Goal: Transaction & Acquisition: Book appointment/travel/reservation

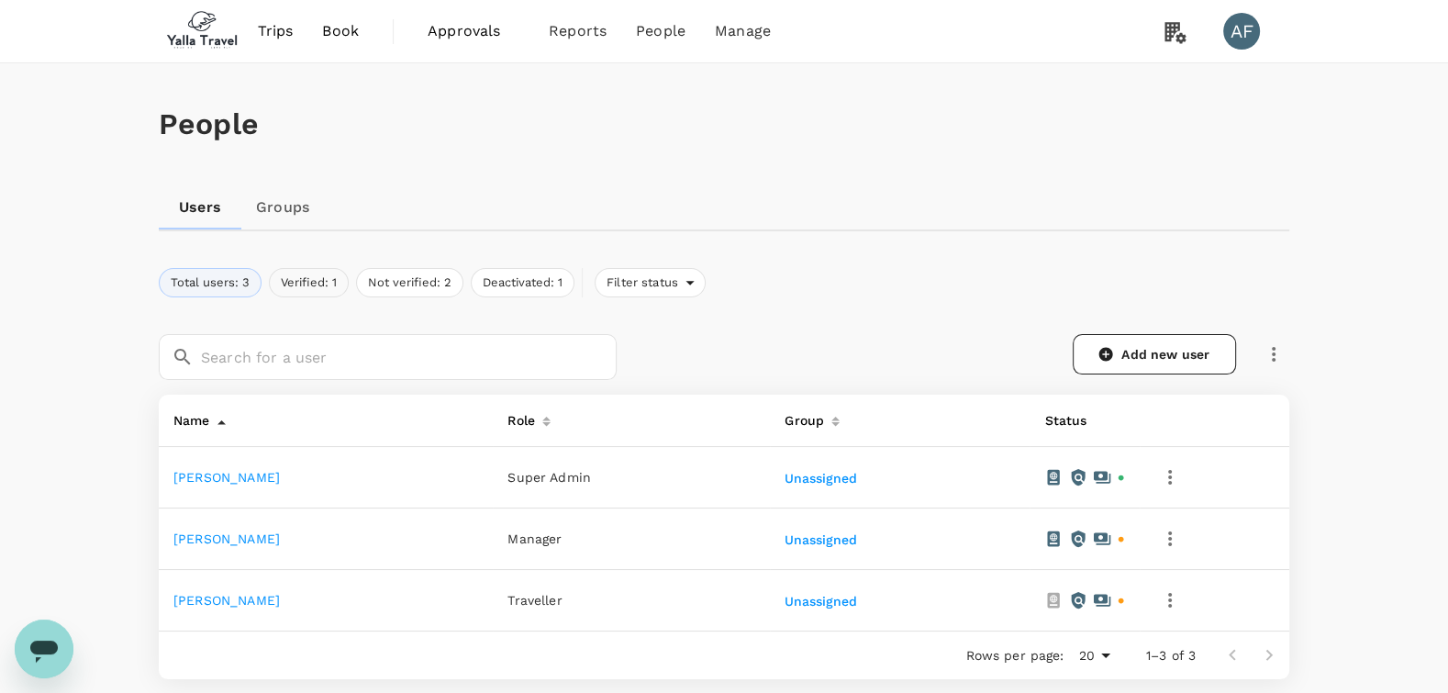
click at [303, 272] on button "Verified: 1" at bounding box center [309, 282] width 80 height 29
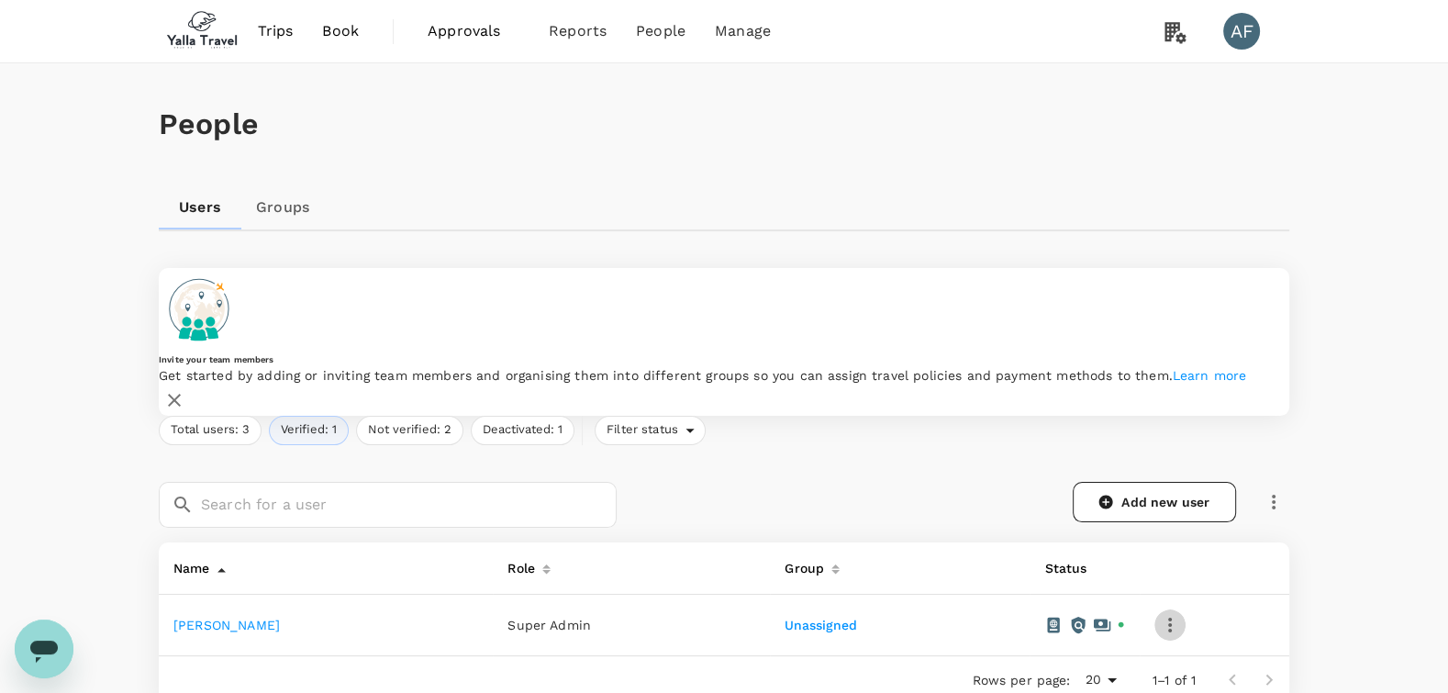
click at [1163, 614] on icon "button" at bounding box center [1170, 625] width 22 height 22
click at [213, 587] on div at bounding box center [724, 346] width 1448 height 693
click at [213, 618] on link "[PERSON_NAME]" at bounding box center [226, 625] width 106 height 15
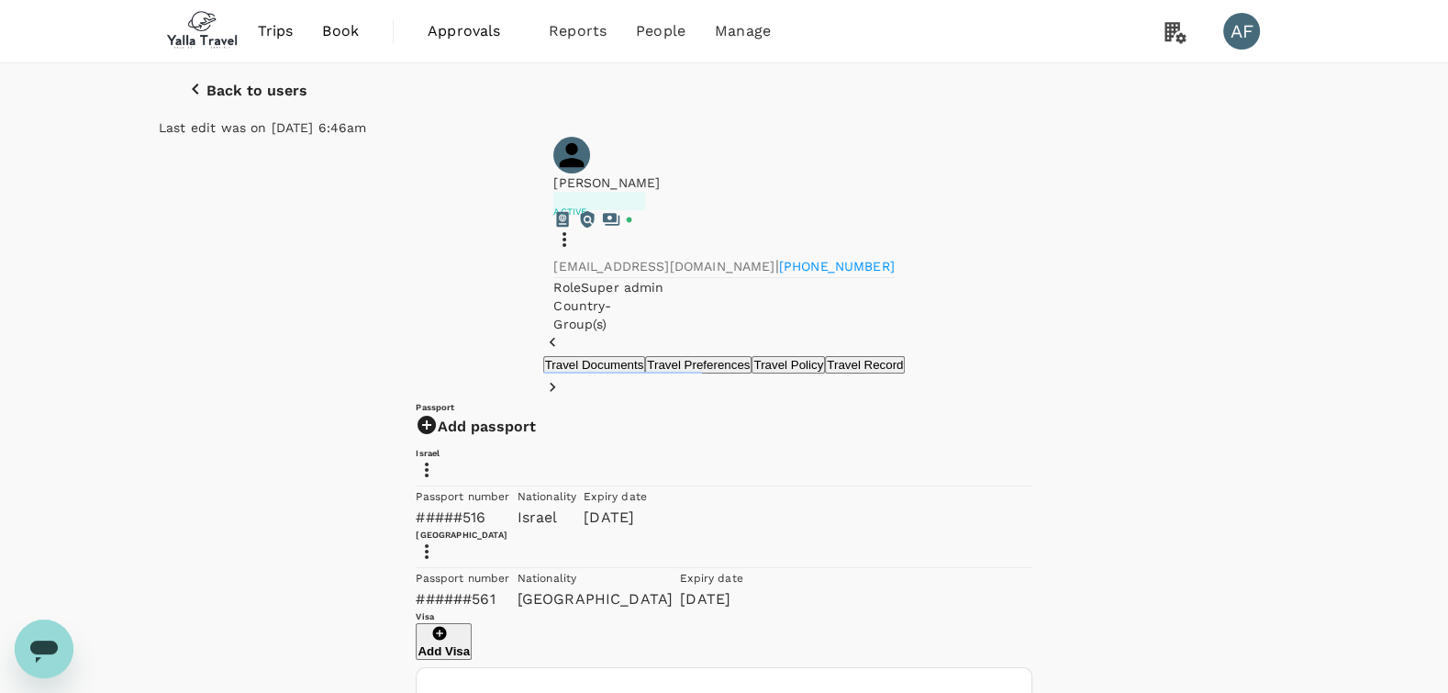
click at [355, 27] on span "Book" at bounding box center [340, 31] width 37 height 22
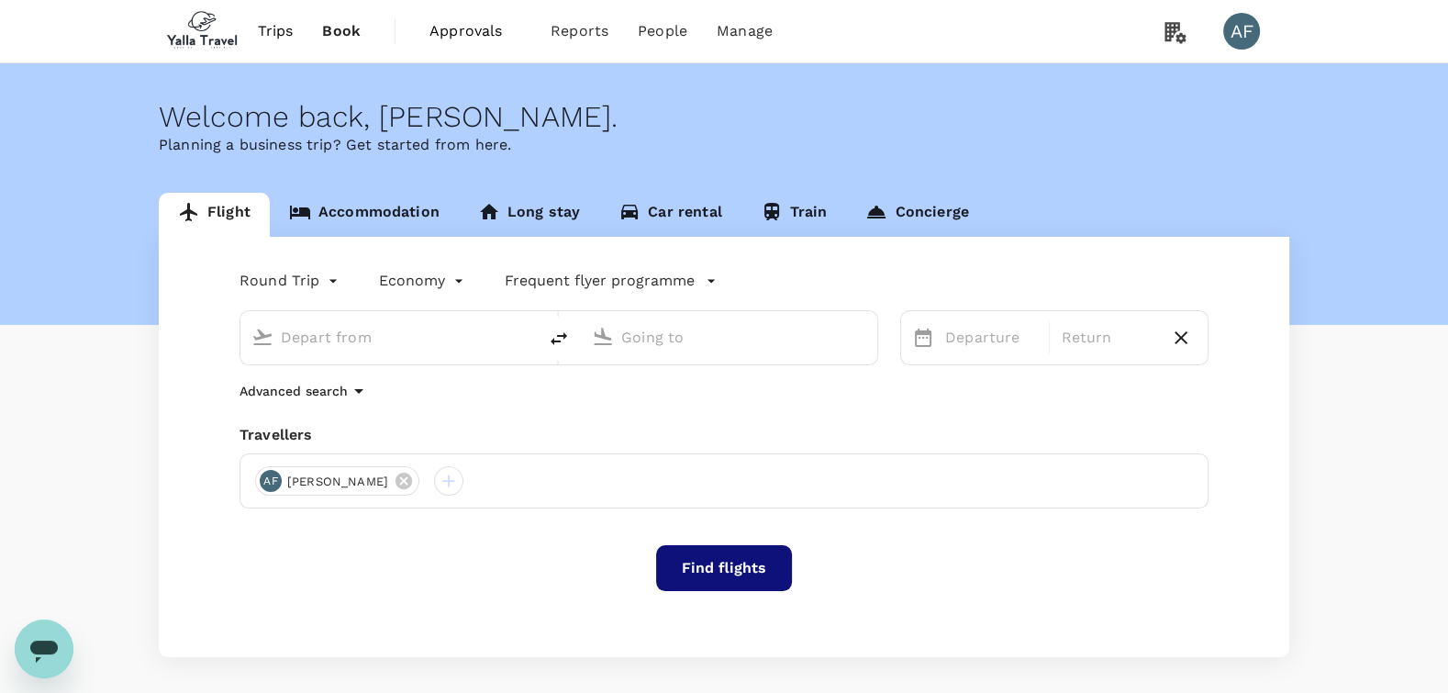
type input "[GEOGRAPHIC_DATA]/Fort Worth Intl (DFW)"
type input "Vancouver Intl (YVR)"
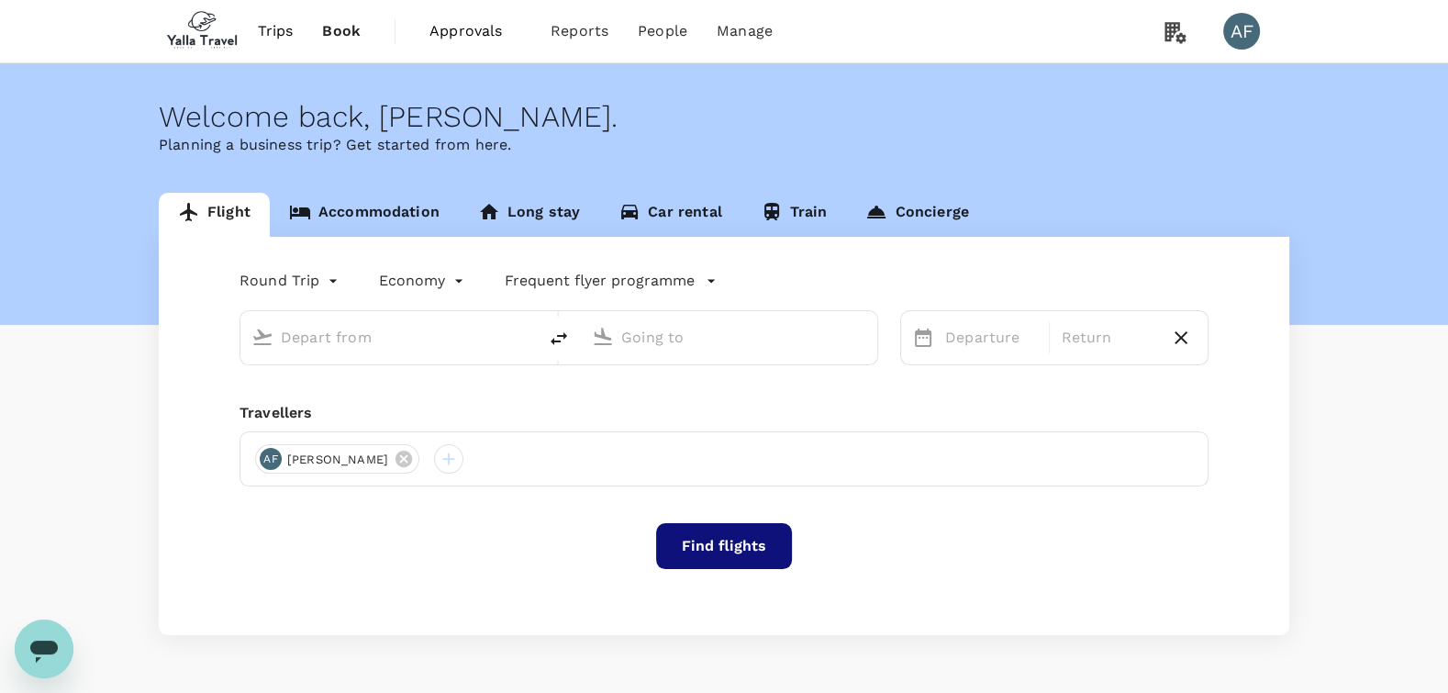
type input "[GEOGRAPHIC_DATA]/Fort Worth Intl (DFW)"
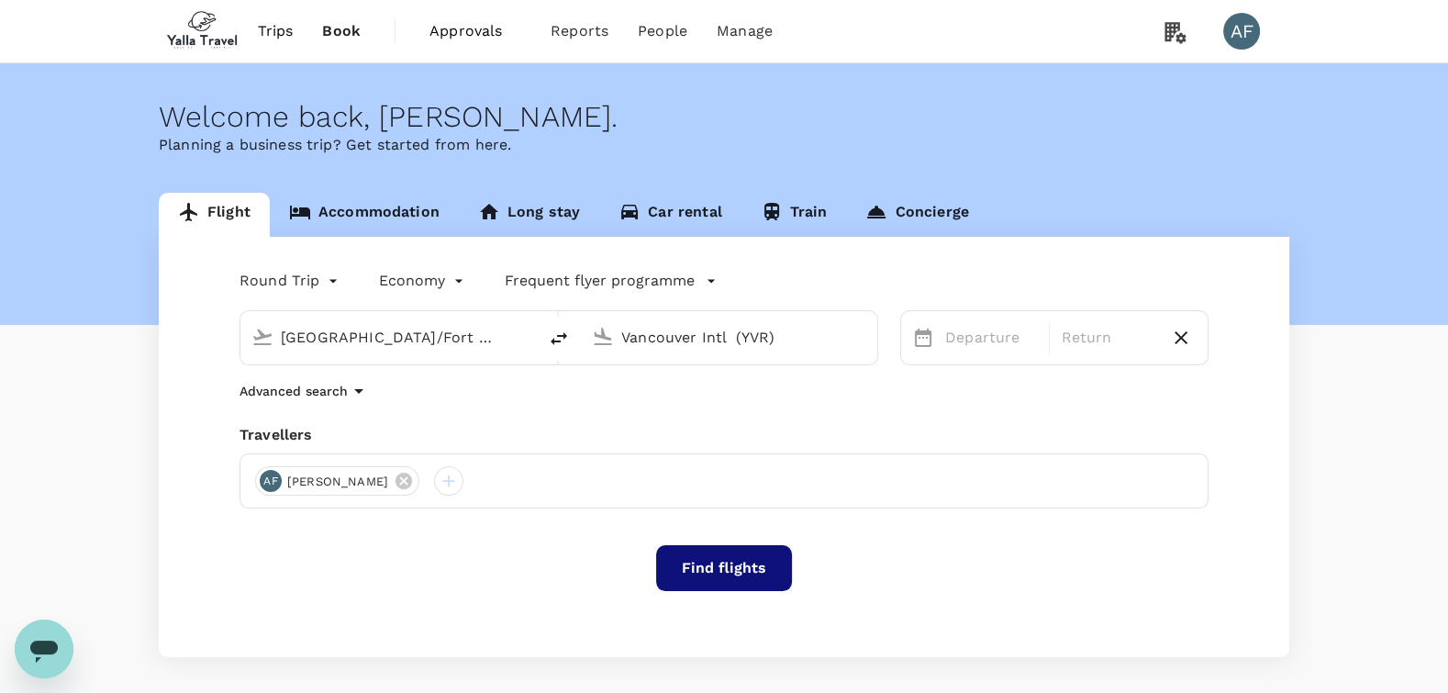
click at [678, 317] on div "Vancouver Intl (YVR)" at bounding box center [740, 334] width 252 height 37
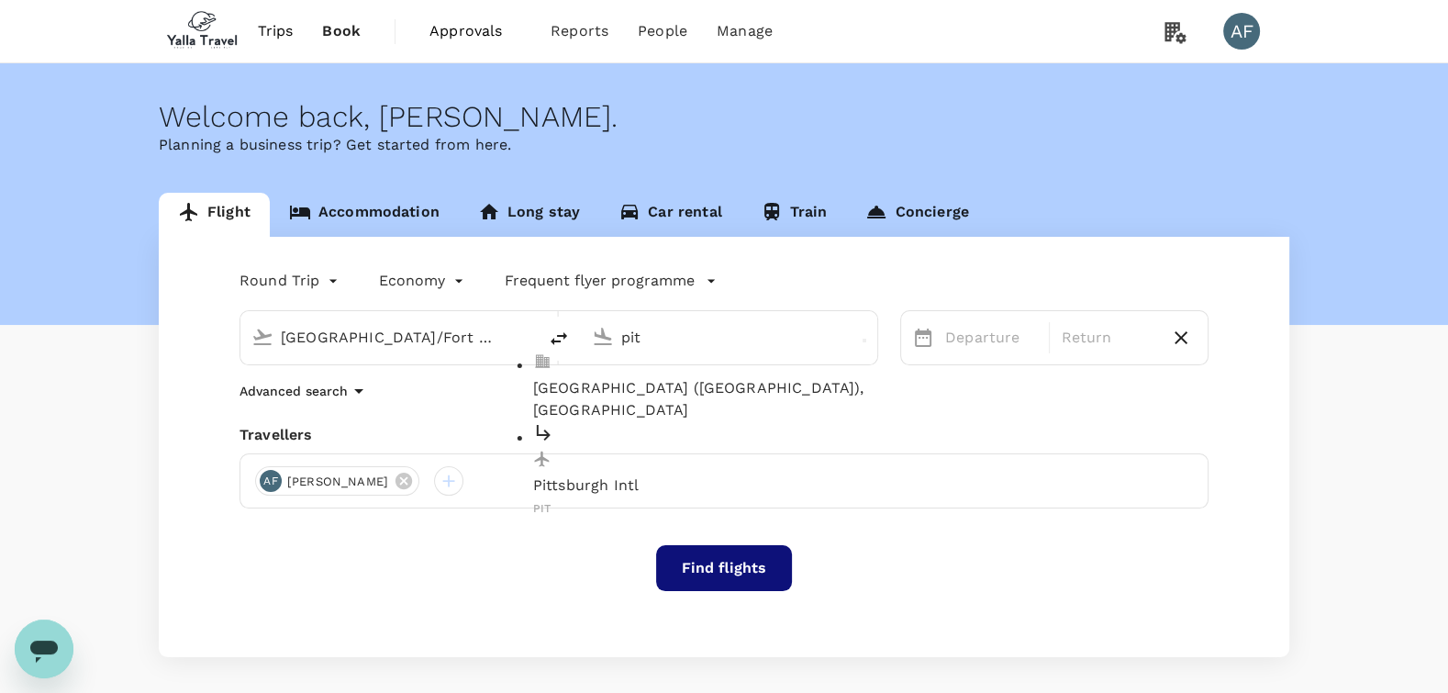
click at [673, 377] on p "[GEOGRAPHIC_DATA] ([GEOGRAPHIC_DATA]), [GEOGRAPHIC_DATA]" at bounding box center [744, 399] width 422 height 44
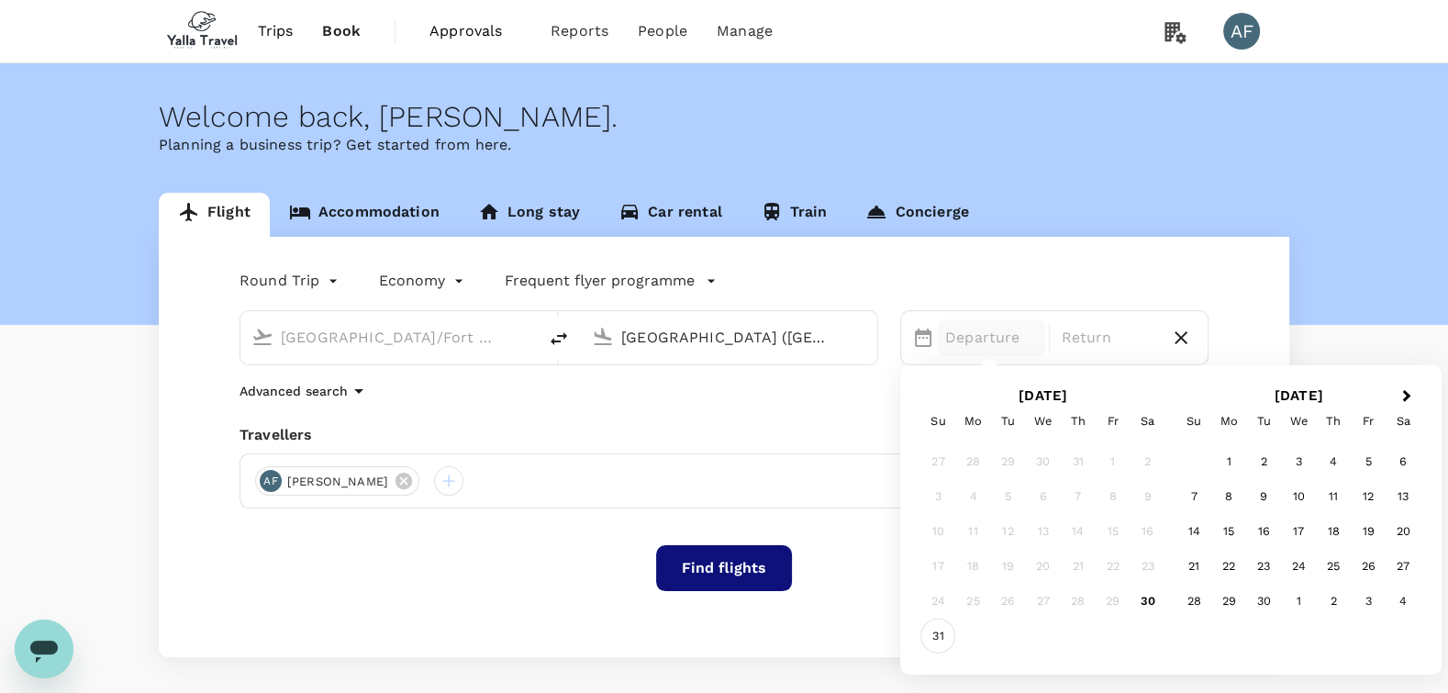
type input "[GEOGRAPHIC_DATA] ([GEOGRAPHIC_DATA]), [GEOGRAPHIC_DATA] (any)"
click at [945, 633] on div "31" at bounding box center [938, 635] width 35 height 35
click at [654, 410] on div "Round Trip roundtrip Economy economy Frequent flyer programme [GEOGRAPHIC_DATA]…" at bounding box center [724, 447] width 1130 height 420
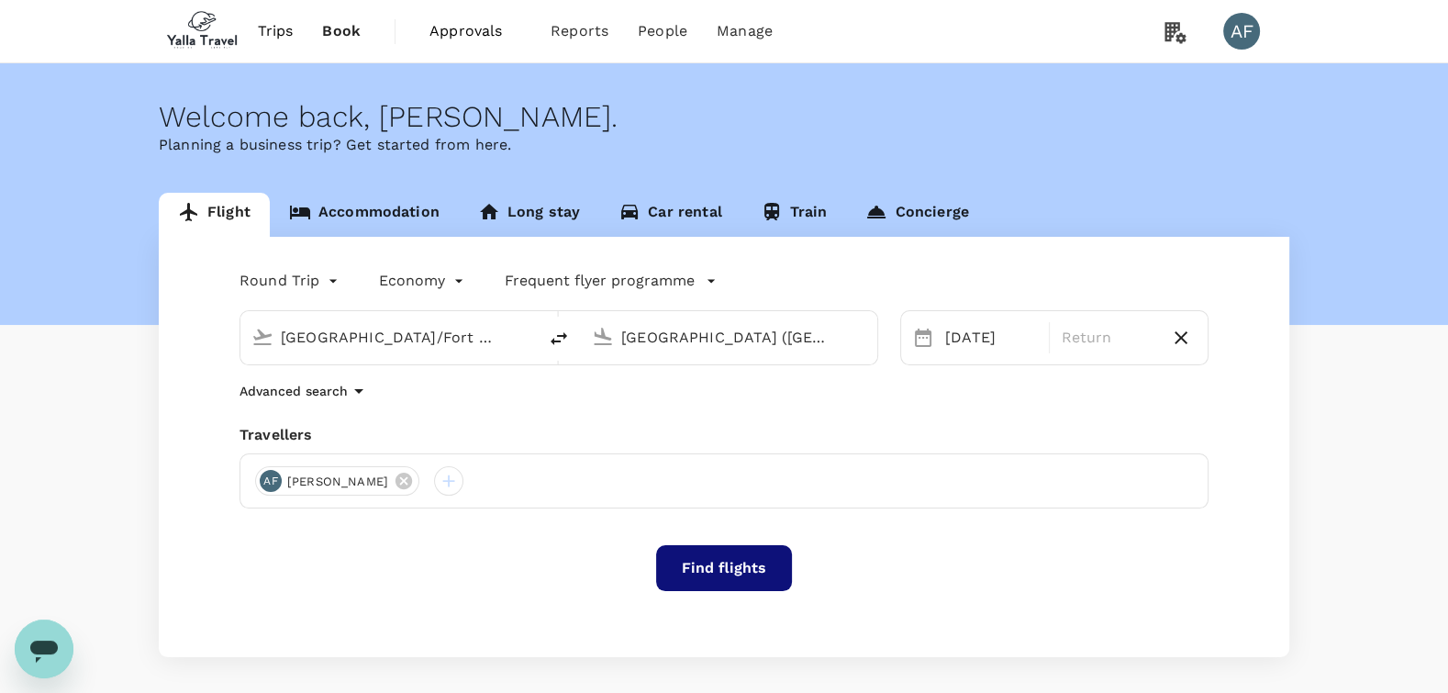
click at [727, 562] on button "Find flights" at bounding box center [724, 568] width 136 height 46
click at [311, 297] on div "Dallas/Fort Worth Intl (DFW) [GEOGRAPHIC_DATA] ([GEOGRAPHIC_DATA]), [GEOGRAPHIC…" at bounding box center [547, 326] width 661 height 77
click at [318, 275] on body "Trips Book Approvals 0 Reports People Manage AF Welcome back , [PERSON_NAME] . …" at bounding box center [724, 439] width 1448 height 878
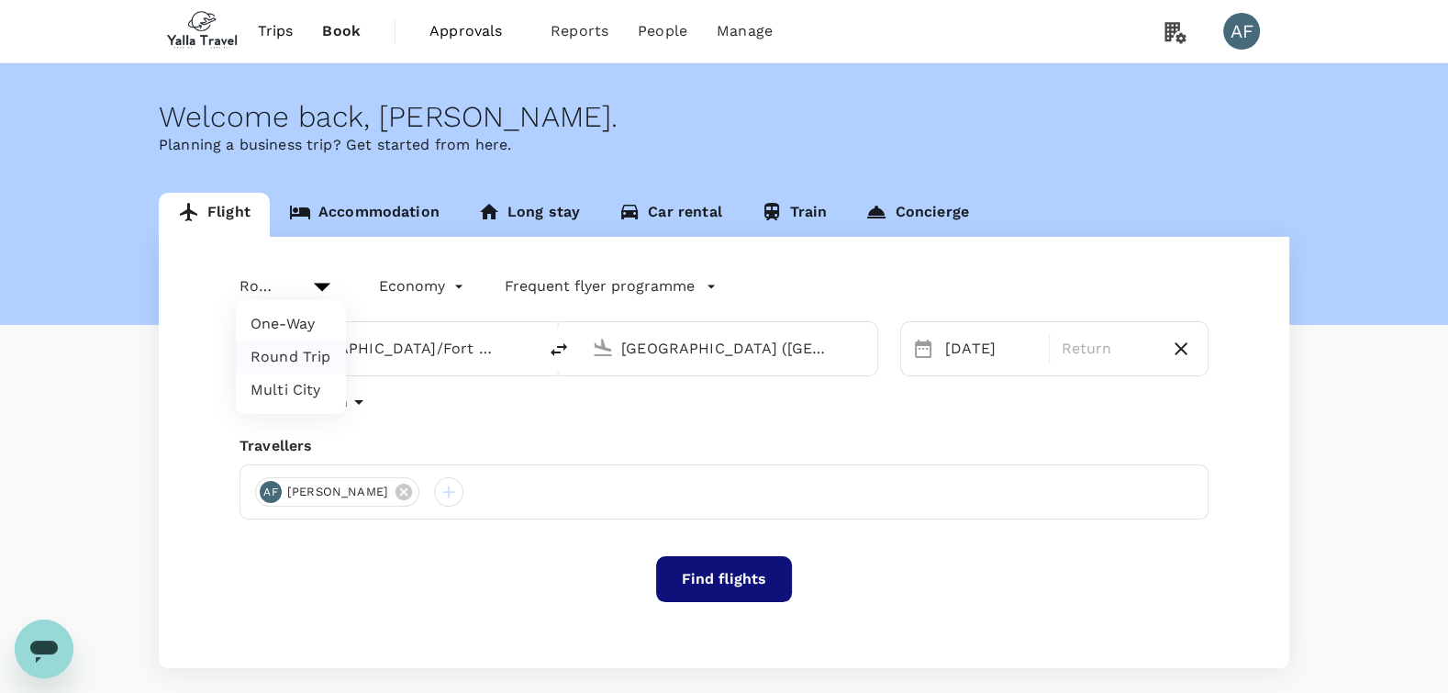
click at [294, 335] on li "One-Way" at bounding box center [291, 323] width 110 height 33
type input "oneway"
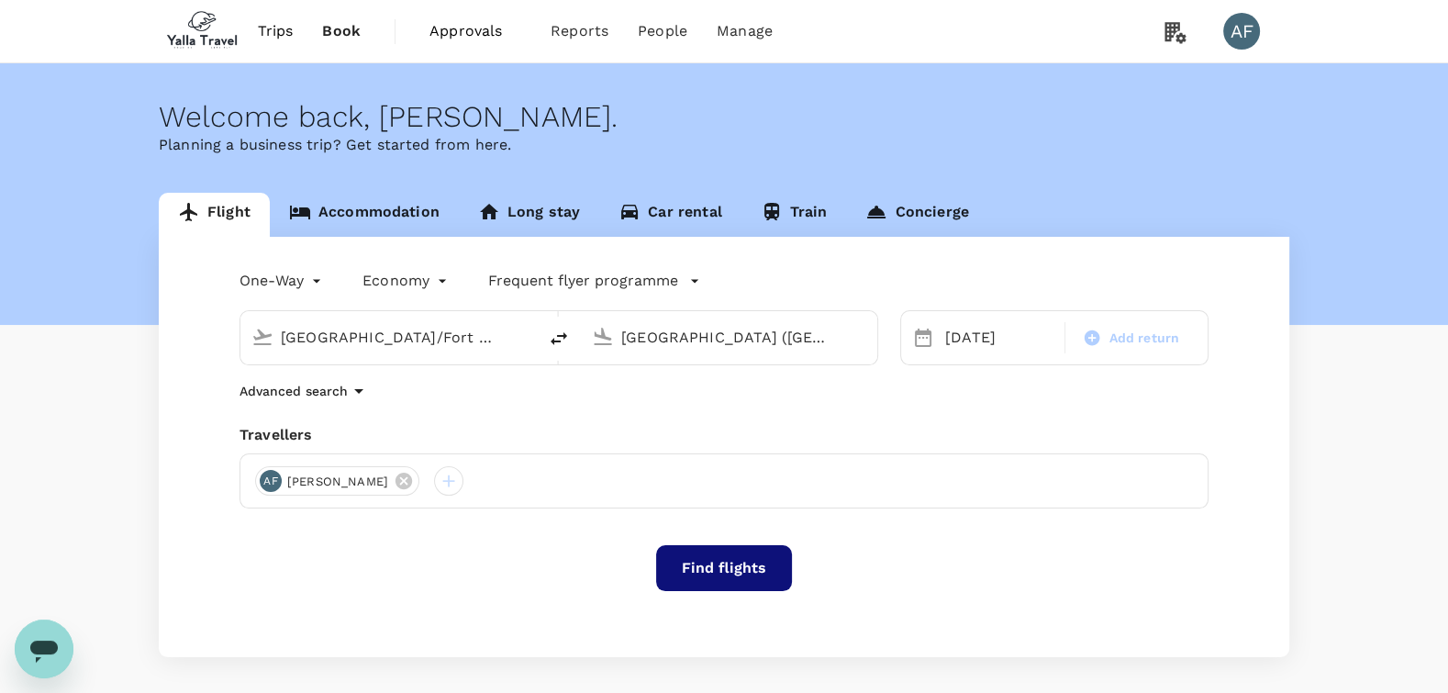
click at [677, 523] on div "One-Way oneway Economy economy Frequent flyer programme [GEOGRAPHIC_DATA]/[GEOG…" at bounding box center [724, 447] width 1130 height 420
click at [704, 584] on button "Find flights" at bounding box center [724, 568] width 136 height 46
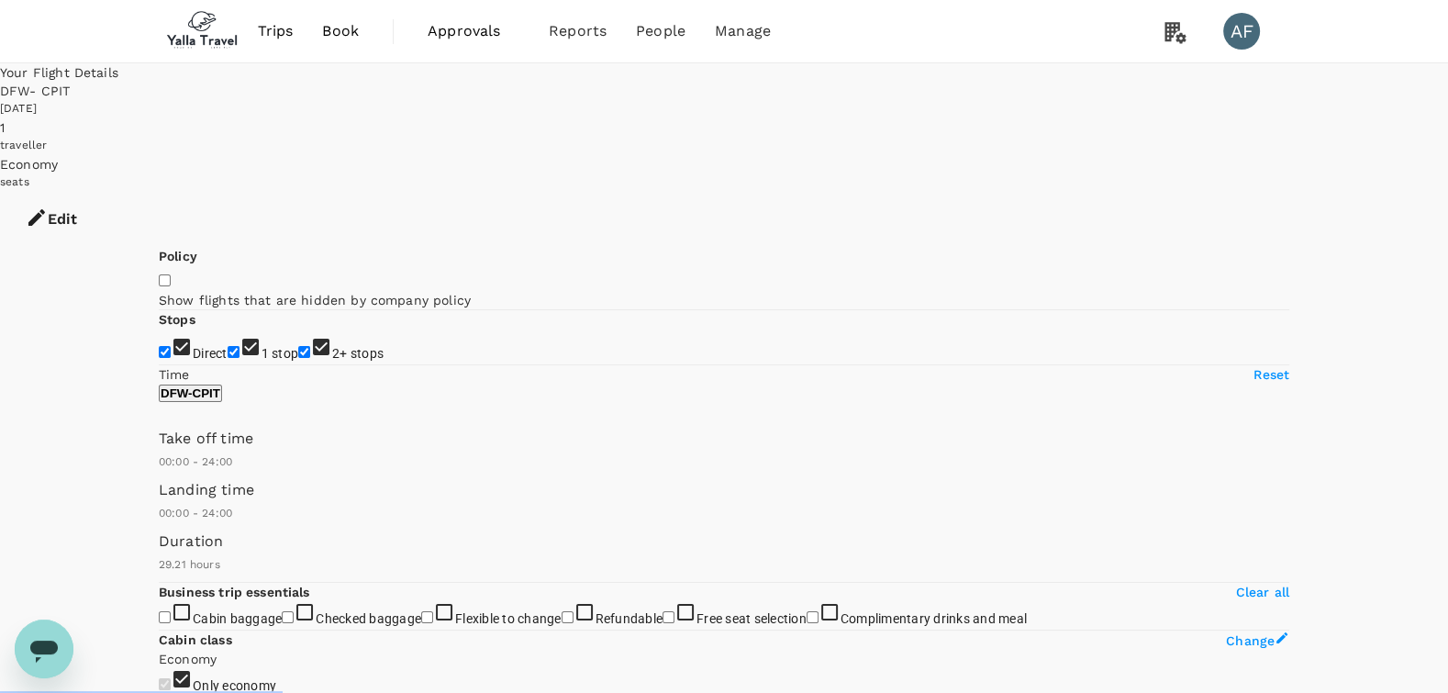
type input "1761"
drag, startPoint x: 1352, startPoint y: 308, endPoint x: 1270, endPoint y: 227, distance: 116.1
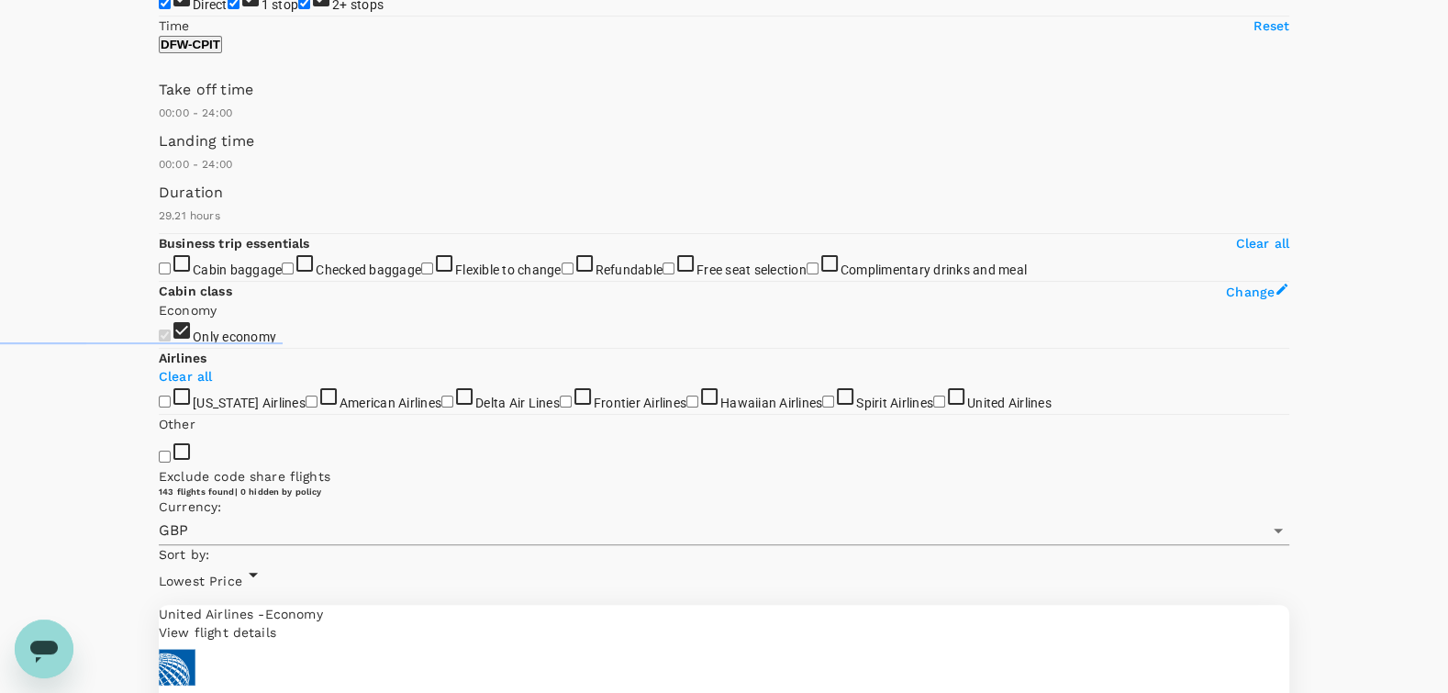
scroll to position [361, 0]
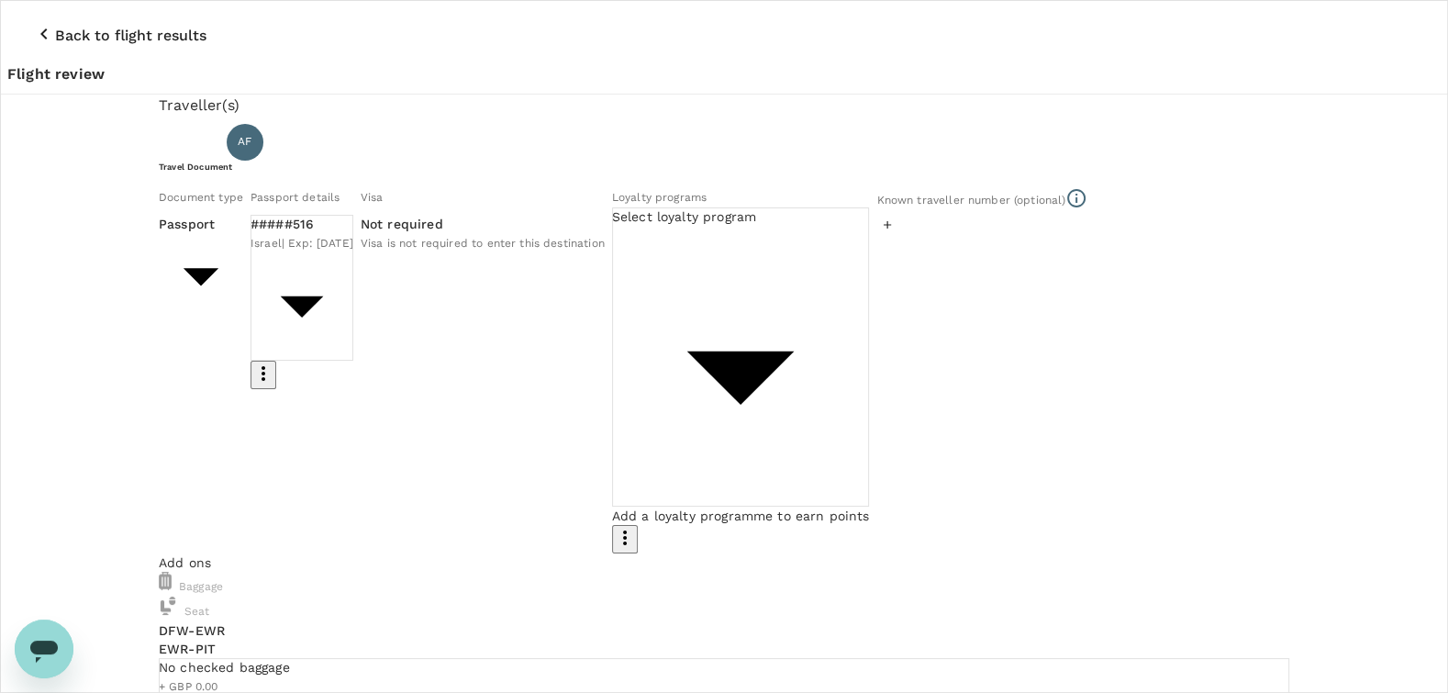
click at [392, 299] on li "Passport" at bounding box center [328, 312] width 294 height 33
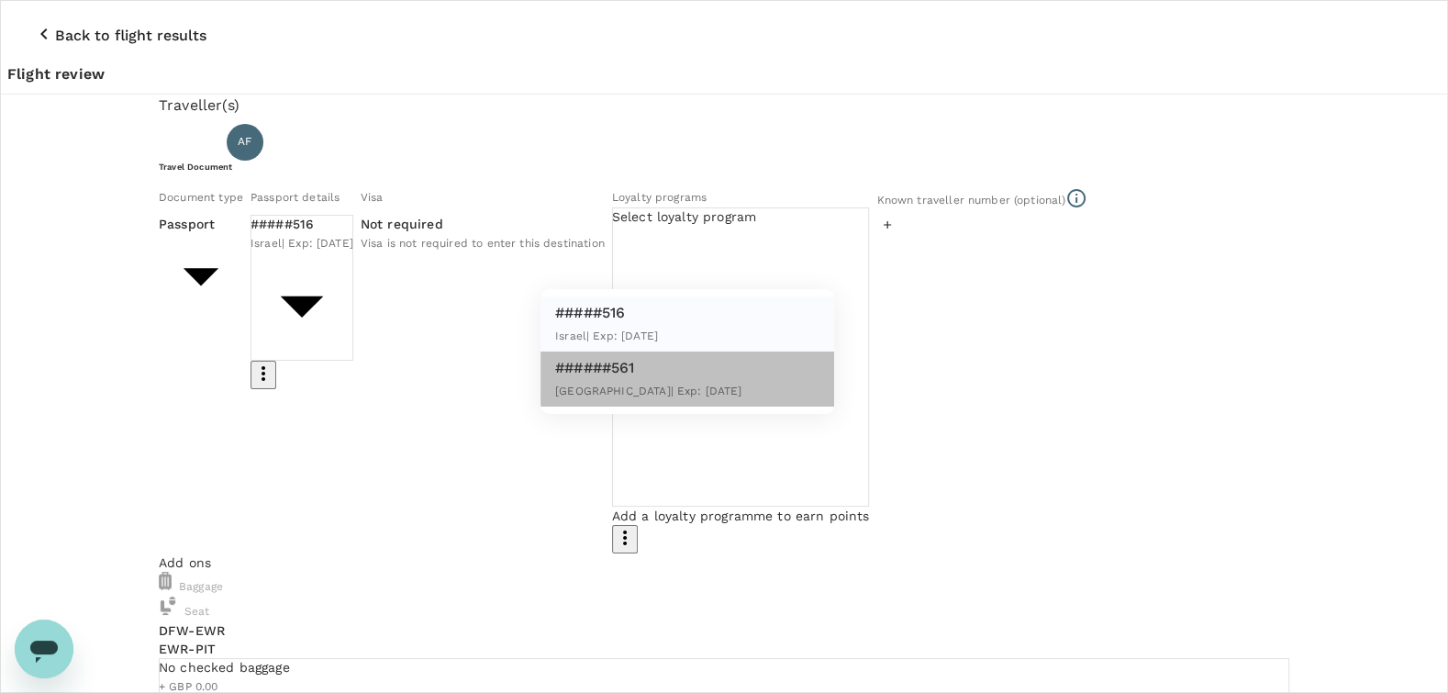
click at [645, 357] on p "######561" at bounding box center [648, 368] width 187 height 22
type input "49dd3601-b02c-4348-b3de-5cc2d466670f"
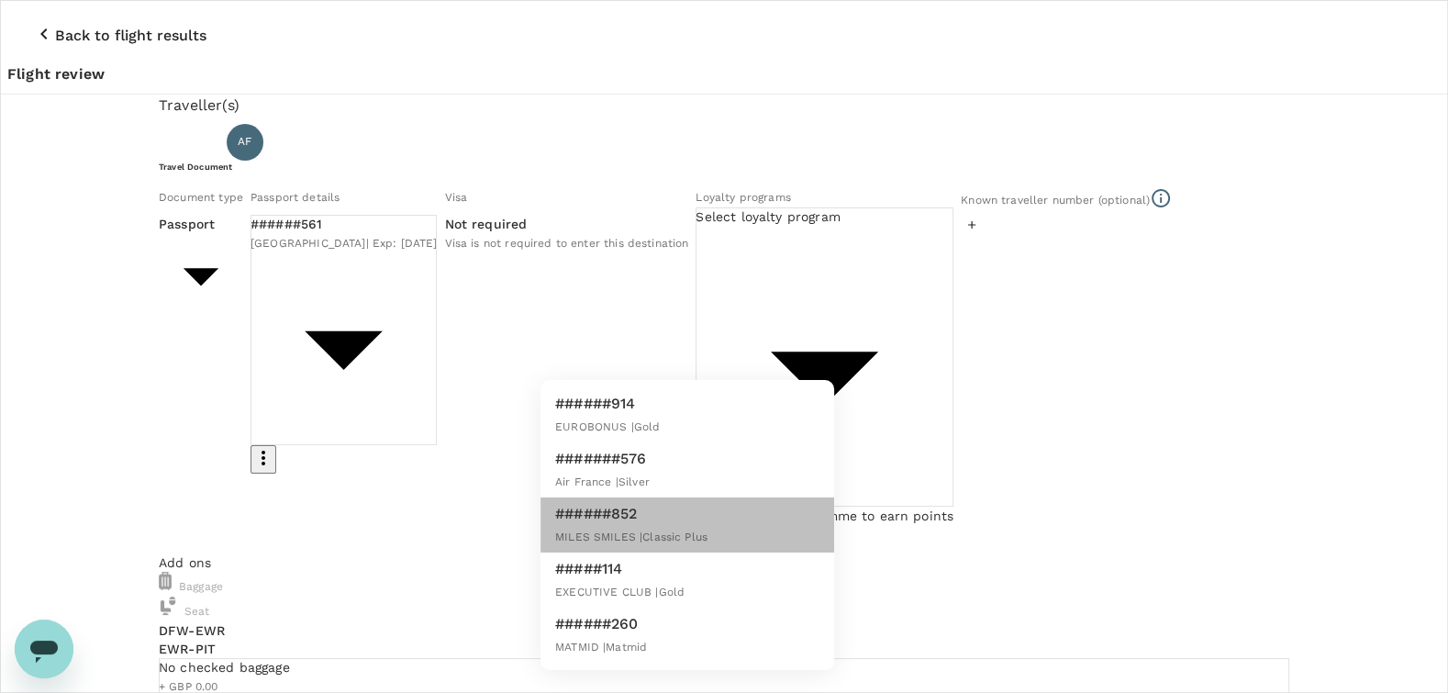
click at [681, 530] on span "MILES SMILES | Classic Plus" at bounding box center [631, 536] width 152 height 13
type input "9e83130e-600c-400c-aaa2-f3fa61a9f80f"
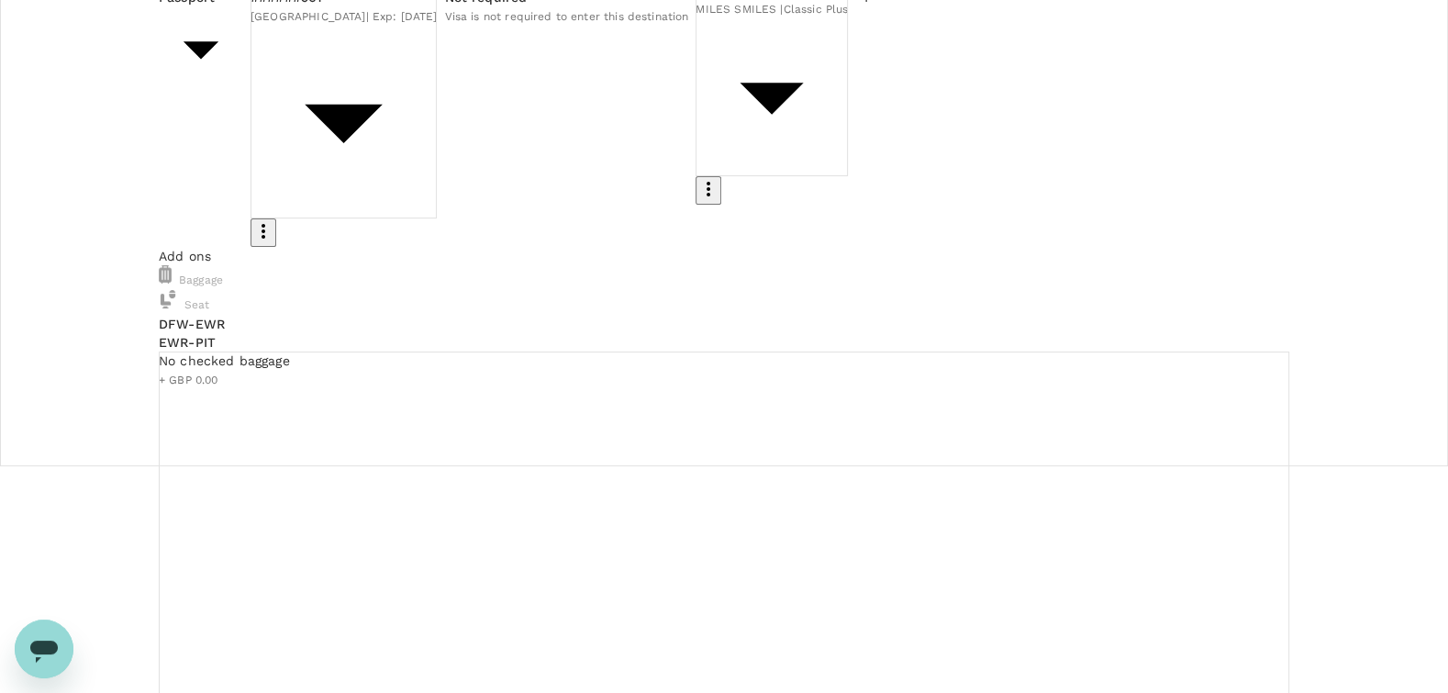
scroll to position [233, 0]
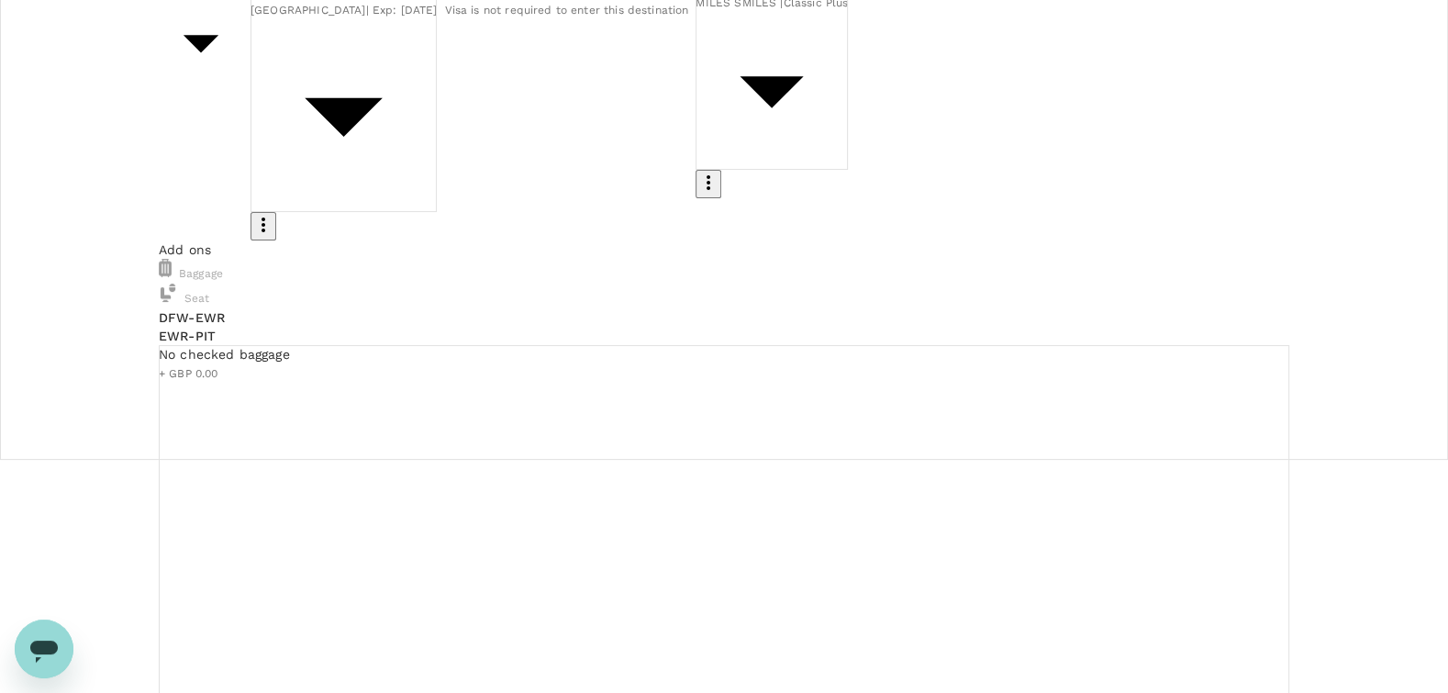
click at [494, 283] on div at bounding box center [724, 346] width 1448 height 693
click at [525, 291] on div at bounding box center [724, 346] width 1448 height 693
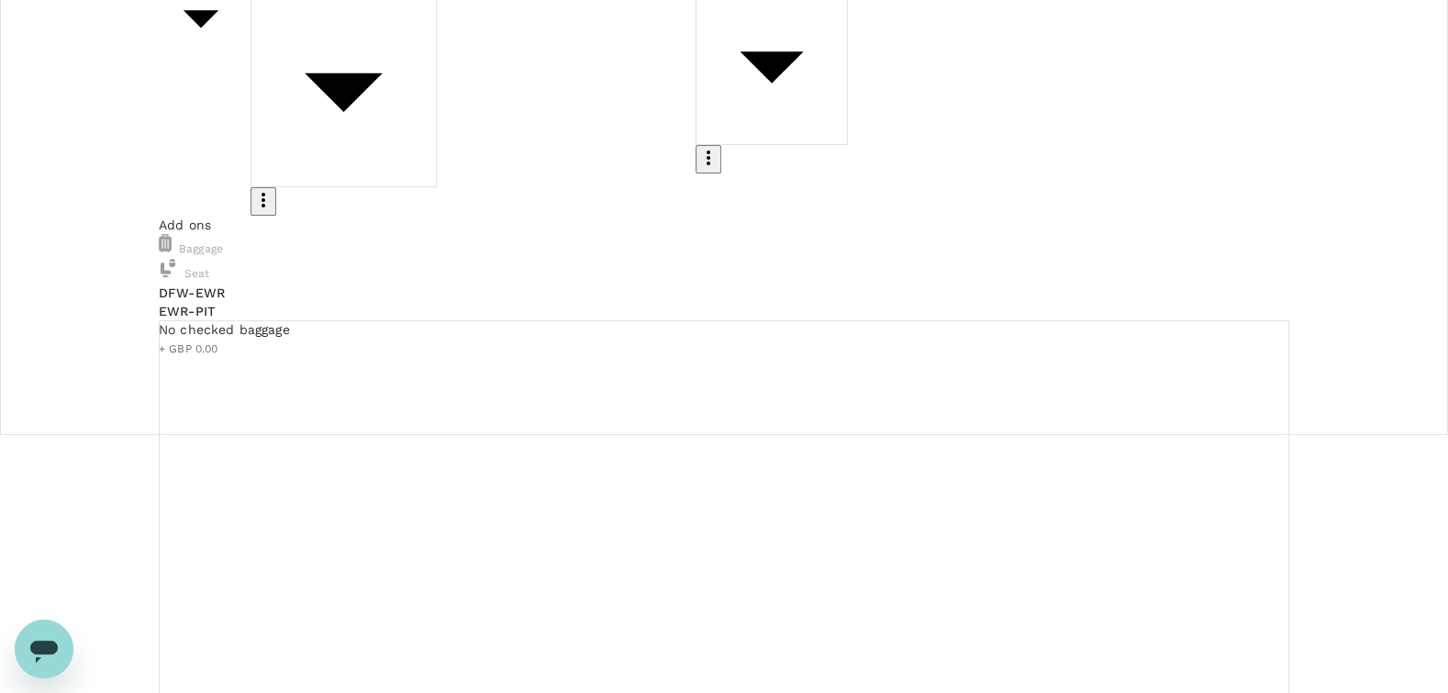
scroll to position [0, 0]
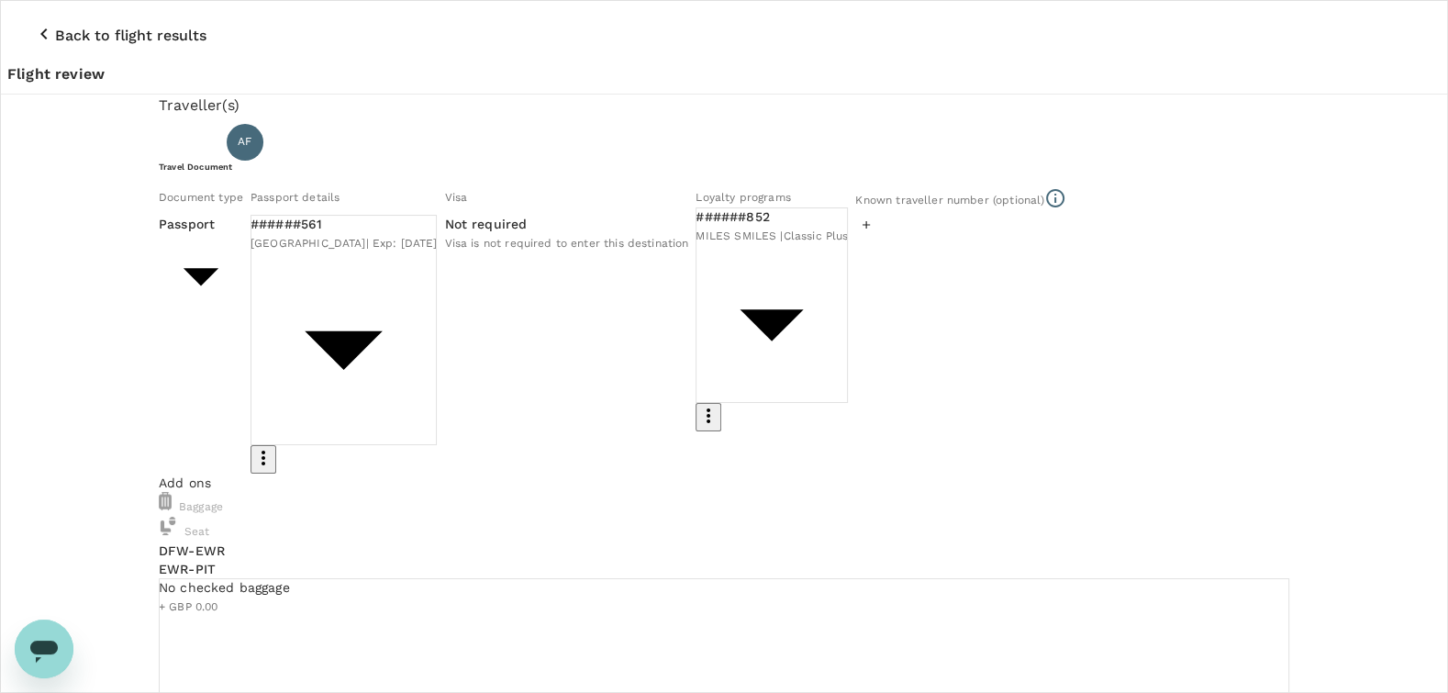
click at [265, 451] on icon "button" at bounding box center [264, 458] width 4 height 15
click at [962, 327] on div at bounding box center [724, 346] width 1448 height 693
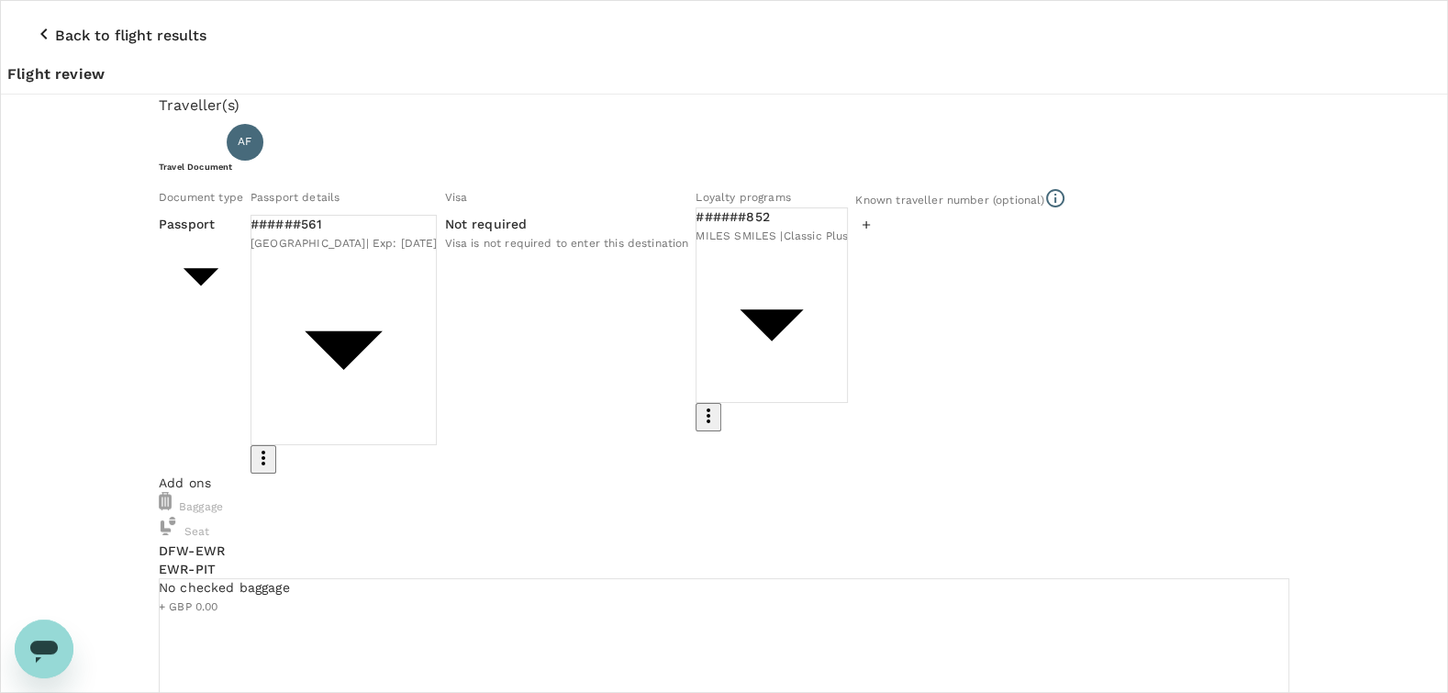
click at [1014, 12] on div "Back to flight results Flight review" at bounding box center [723, 46] width 1433 height 77
